Goal: Book appointment/travel/reservation

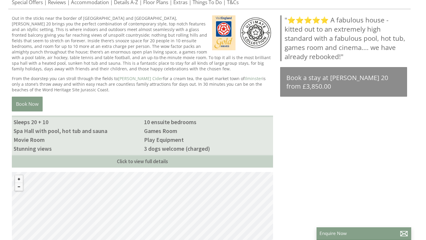
scroll to position [277, 0]
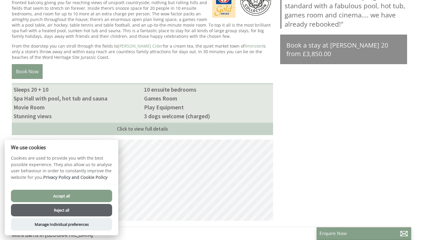
click at [76, 197] on button "Accept all" at bounding box center [61, 196] width 101 height 12
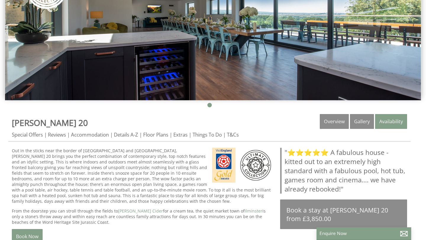
scroll to position [112, 0]
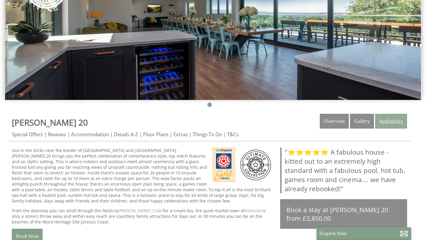
click at [396, 126] on link "Availability" at bounding box center [391, 121] width 32 height 15
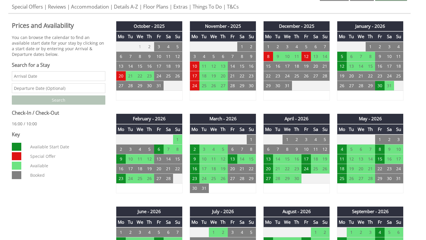
scroll to position [241, 0]
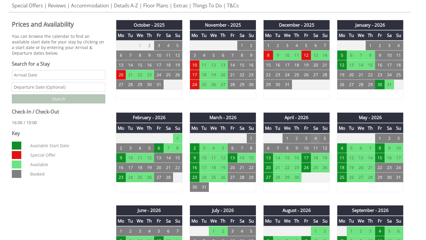
click at [314, 140] on td "4" at bounding box center [315, 138] width 9 height 10
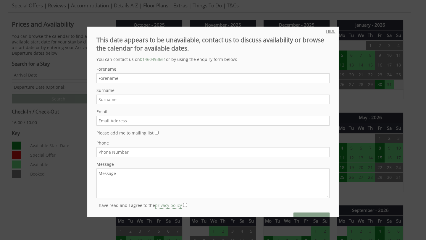
click at [332, 32] on link "HIDE" at bounding box center [330, 31] width 9 height 6
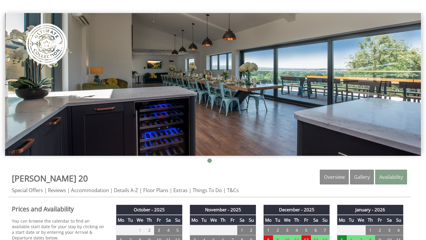
scroll to position [0, 0]
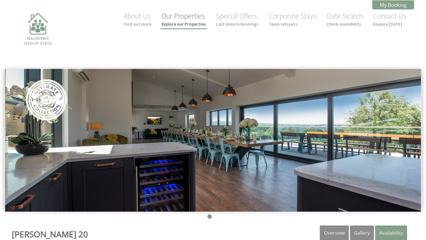
click at [190, 21] on link "Our Properties Explore our Properties" at bounding box center [184, 19] width 44 height 16
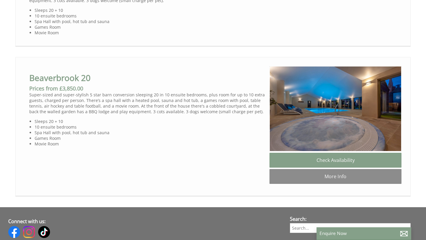
scroll to position [391, 0]
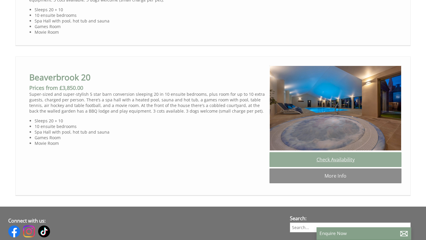
click at [327, 167] on link "Check Availability" at bounding box center [336, 159] width 132 height 15
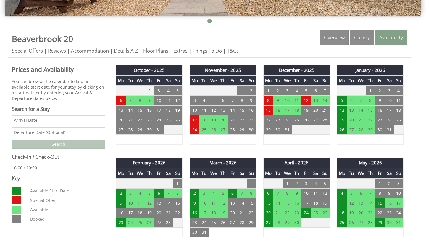
scroll to position [222, 0]
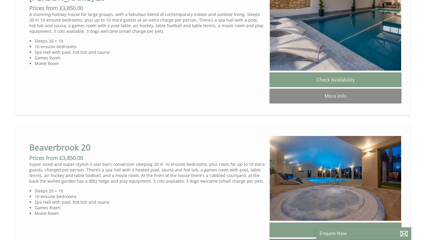
scroll to position [329, 0]
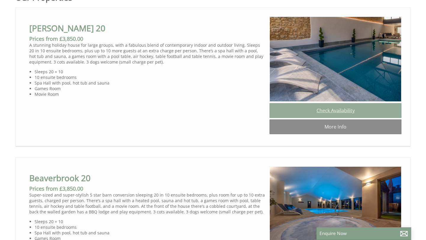
click at [277, 113] on link "Check Availability" at bounding box center [336, 110] width 132 height 15
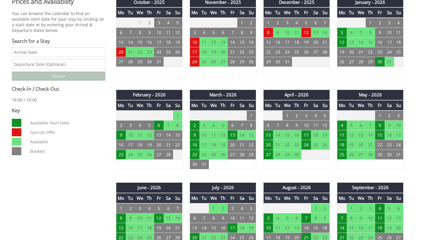
scroll to position [265, 0]
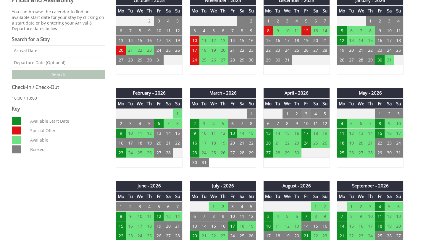
click at [310, 113] on td "3" at bounding box center [305, 114] width 9 height 10
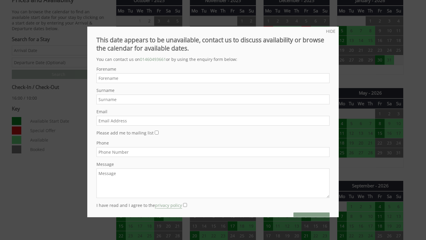
click at [329, 34] on div "HIDE This date appears to be unavailable, contact us to discuss availability or…" at bounding box center [212, 122] width 251 height 191
click at [329, 32] on link "HIDE" at bounding box center [330, 31] width 9 height 6
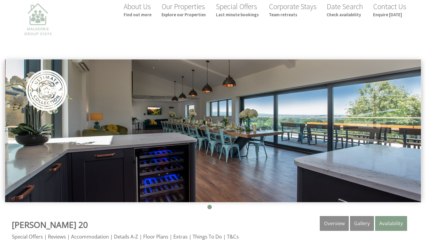
scroll to position [0, 0]
